Goal: Navigation & Orientation: Find specific page/section

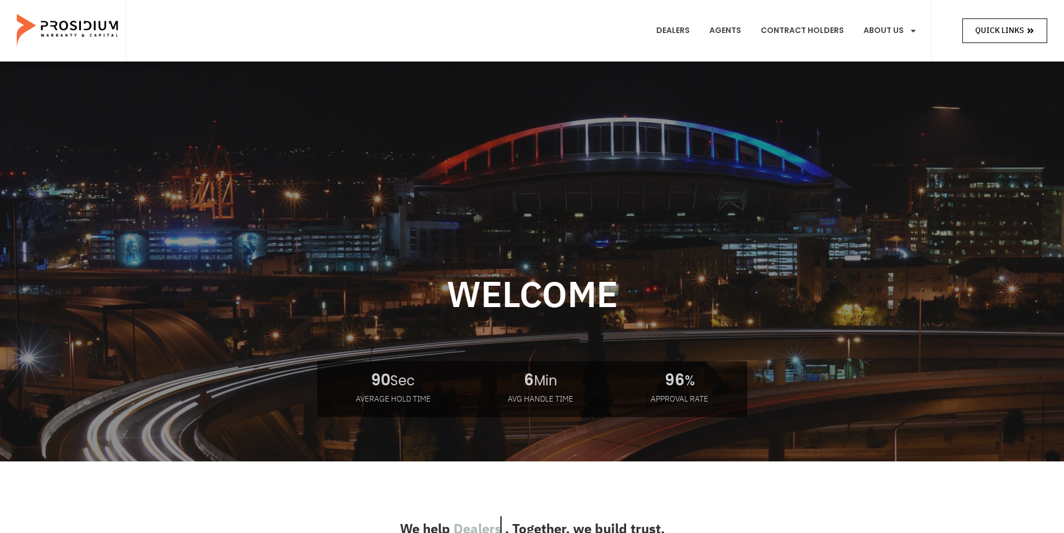
click at [984, 30] on span "Quick Links" at bounding box center [1000, 30] width 49 height 14
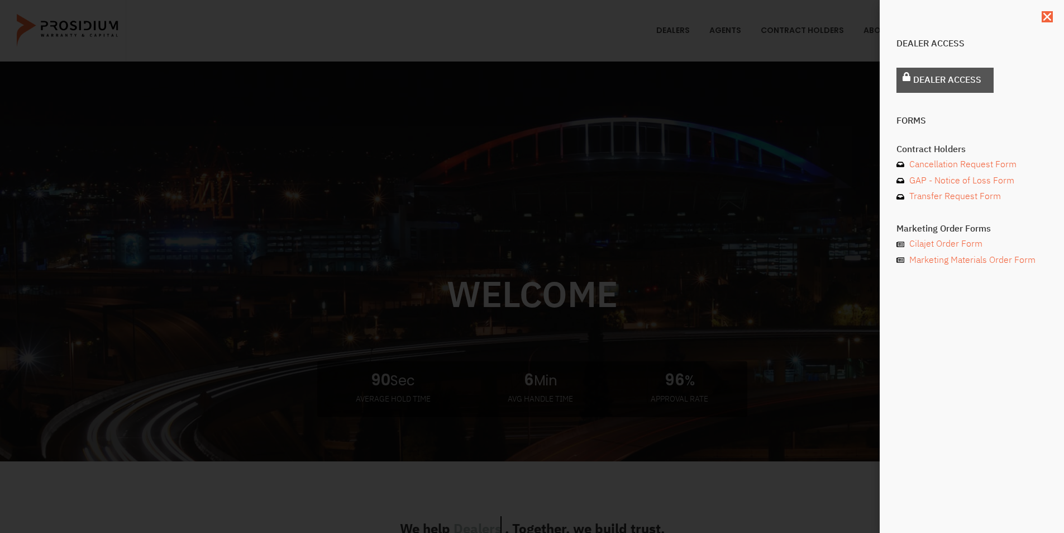
click at [923, 85] on span "Dealer Access" at bounding box center [948, 80] width 68 height 16
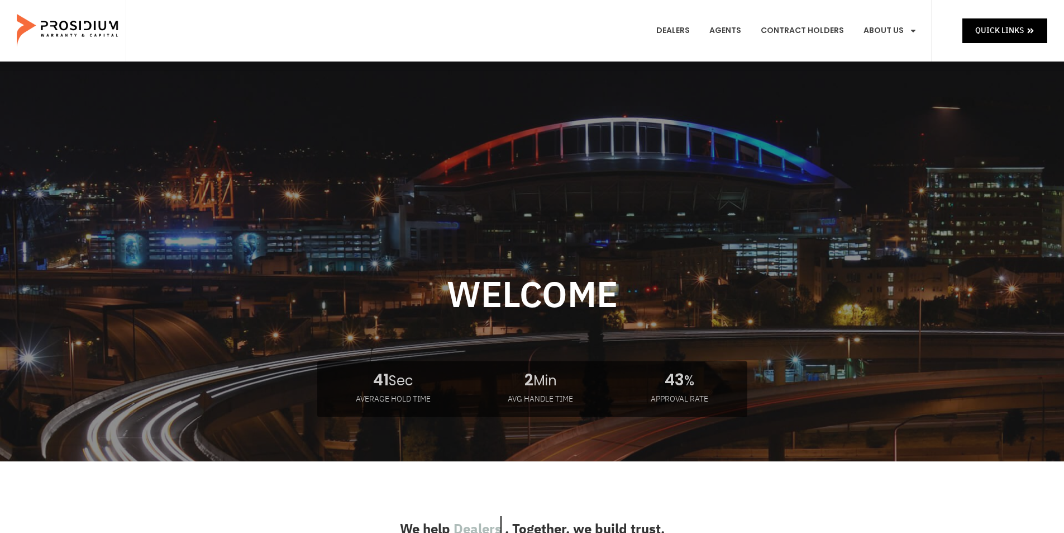
click at [1009, 21] on e-page-transition at bounding box center [532, 266] width 1064 height 533
click at [988, 30] on span "Quick Links" at bounding box center [1000, 30] width 49 height 14
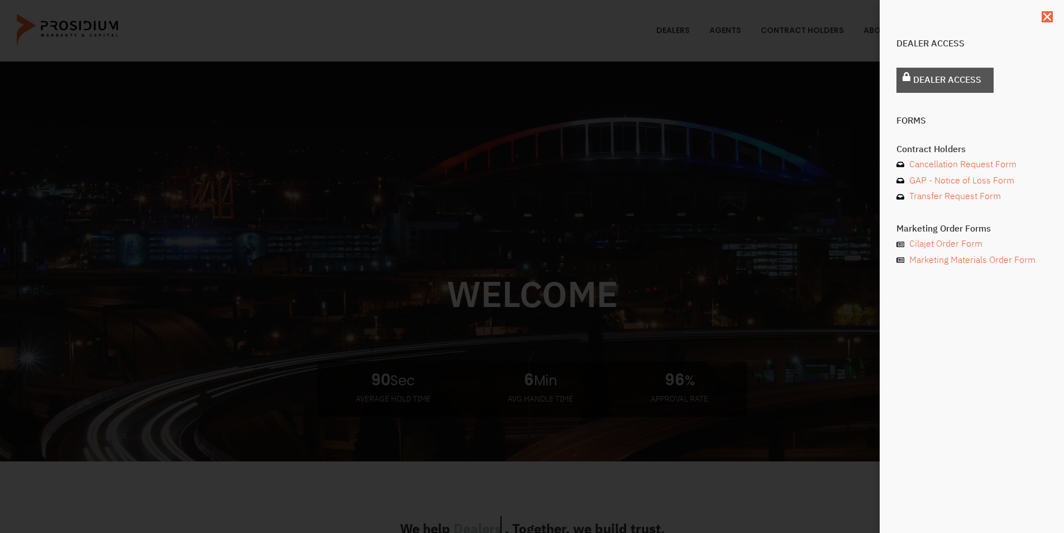
click at [914, 82] on span "Dealer Access" at bounding box center [948, 80] width 68 height 16
